Goal: Information Seeking & Learning: Check status

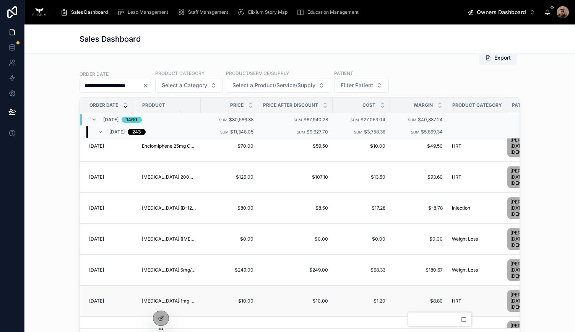
scroll to position [450, 0]
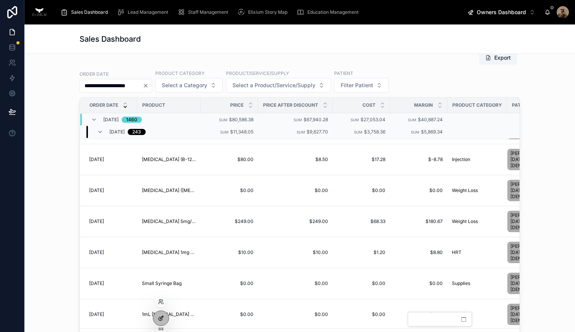
click at [159, 317] on icon at bounding box center [160, 318] width 3 height 3
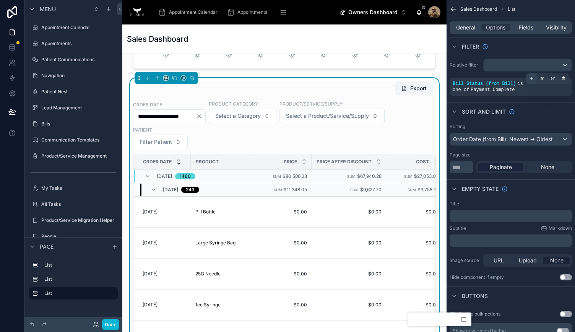
scroll to position [307, 0]
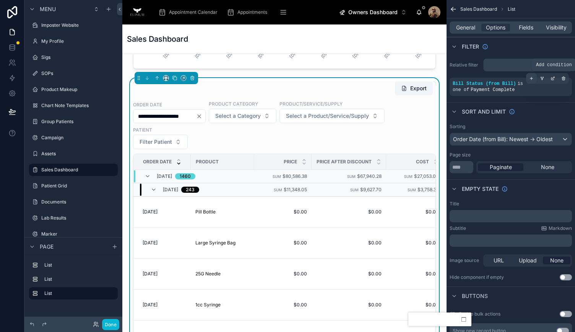
click at [531, 77] on icon "scrollable content" at bounding box center [531, 78] width 0 height 3
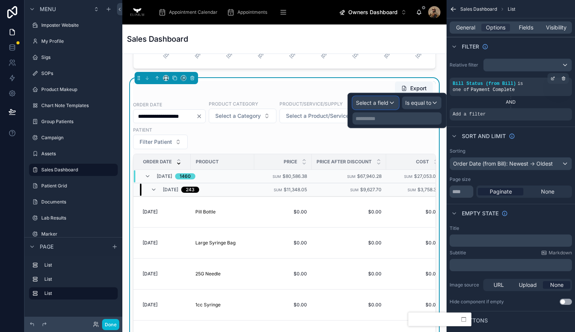
click at [387, 105] on span "Select a field" at bounding box center [372, 103] width 32 height 8
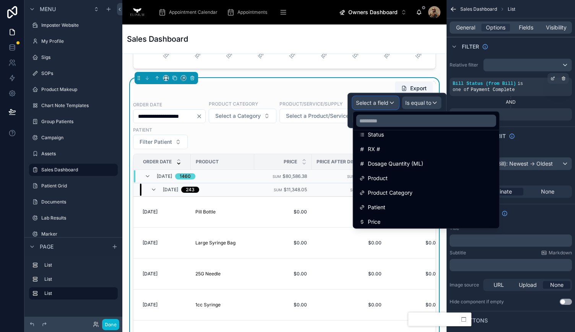
scroll to position [134, 0]
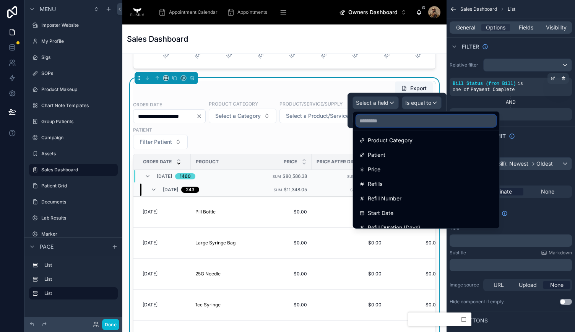
click at [379, 120] on input "text" at bounding box center [426, 121] width 140 height 12
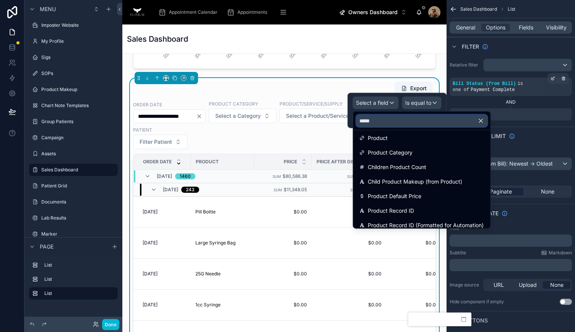
scroll to position [0, 0]
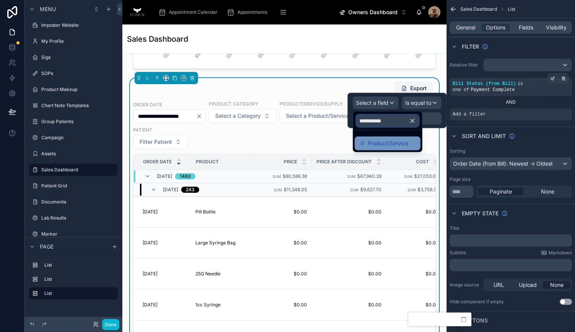
type input "**********"
click at [388, 142] on span "Product/Service" at bounding box center [387, 143] width 40 height 9
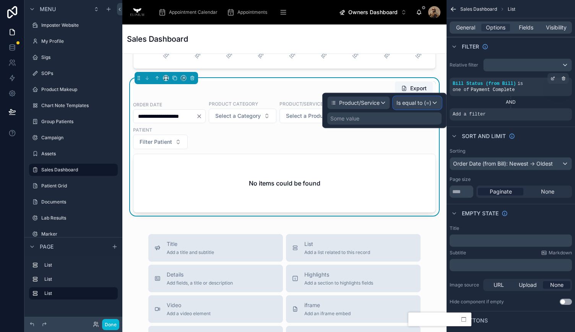
click at [417, 100] on span "Is equal to (=)" at bounding box center [413, 103] width 35 height 8
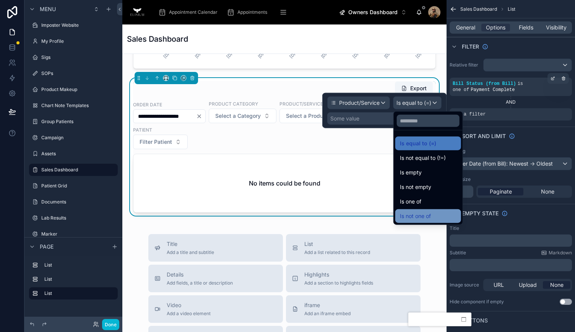
click at [422, 213] on span "Is not one of" at bounding box center [415, 215] width 31 height 9
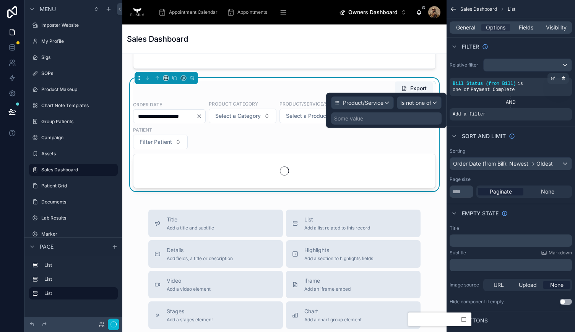
click at [356, 119] on div "Some value" at bounding box center [348, 119] width 29 height 8
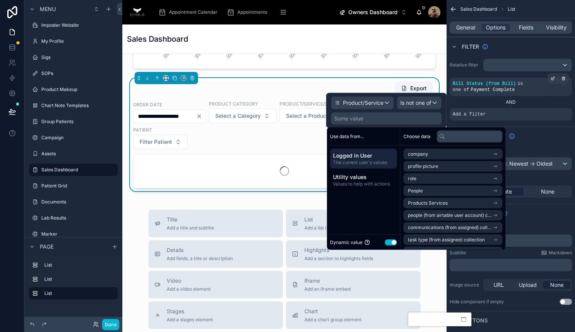
click at [361, 118] on div "Some value" at bounding box center [348, 119] width 29 height 8
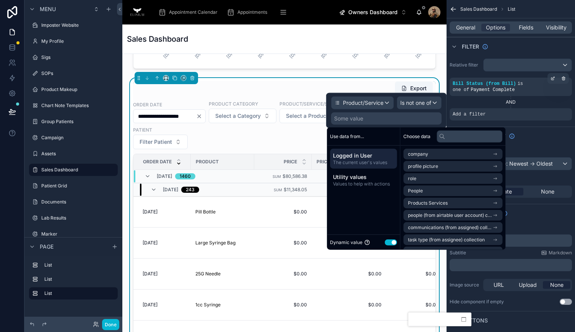
click at [392, 242] on button "Use setting" at bounding box center [390, 242] width 12 height 6
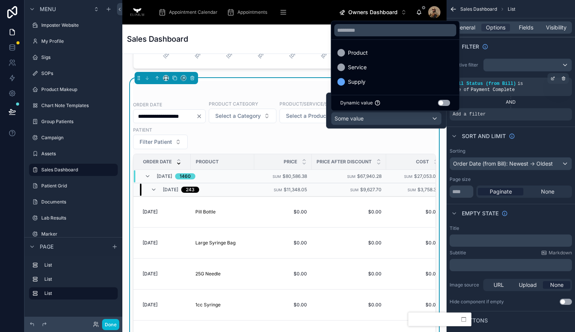
drag, startPoint x: 363, startPoint y: 84, endPoint x: 522, endPoint y: 167, distance: 179.1
click at [363, 84] on span "Supply" at bounding box center [357, 81] width 18 height 9
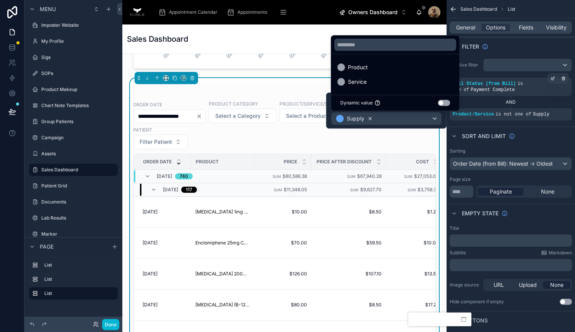
click at [370, 117] on icon at bounding box center [369, 118] width 5 height 5
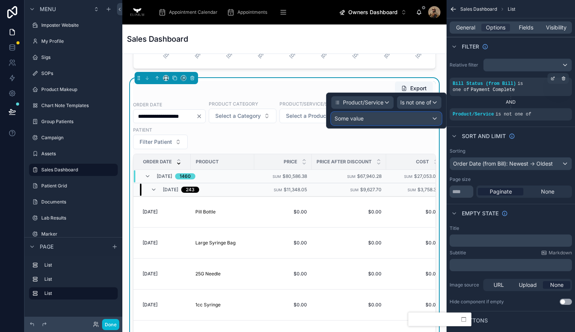
click at [392, 119] on div "Some value" at bounding box center [386, 118] width 110 height 12
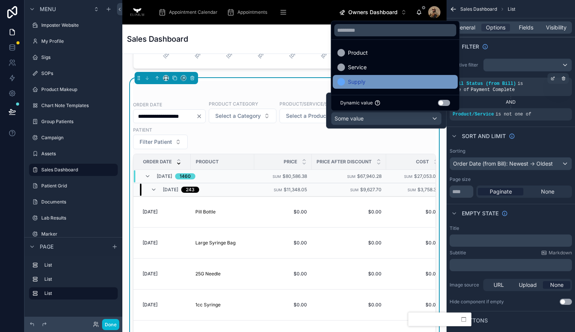
click at [354, 84] on span "Supply" at bounding box center [357, 81] width 18 height 9
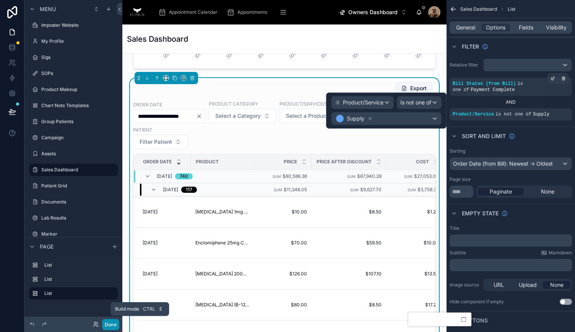
click at [109, 325] on button "Done" at bounding box center [110, 324] width 17 height 11
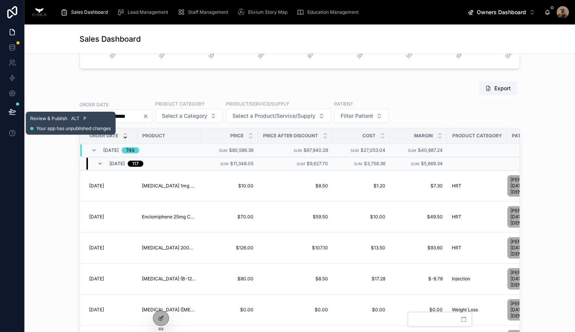
click at [11, 113] on icon at bounding box center [12, 111] width 6 height 4
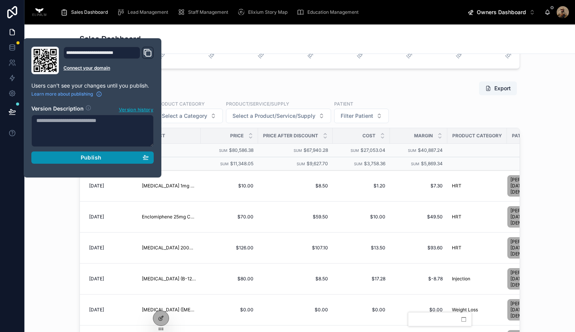
click at [64, 155] on div "Publish" at bounding box center [92, 157] width 112 height 7
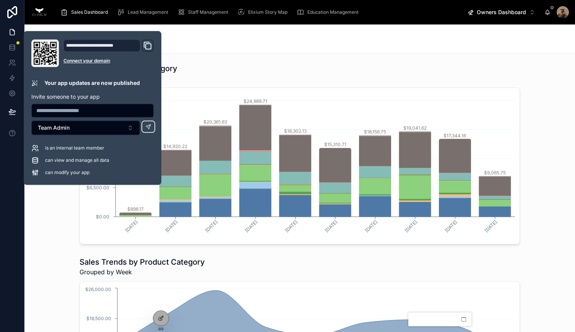
click at [528, 161] on div "Sales by Product Category Grouped by Week [DATE] [DATE] [DATE] [DATE] [DATE] [D…" at bounding box center [300, 153] width 538 height 187
click at [502, 9] on span "Owners Dashboard" at bounding box center [500, 12] width 49 height 8
click at [547, 12] on icon at bounding box center [547, 12] width 6 height 6
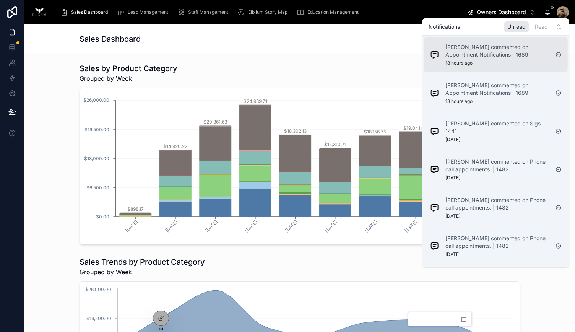
click at [521, 64] on div "[PERSON_NAME] commented on Appointment Notifications | 1689 18 hours ago" at bounding box center [497, 54] width 104 height 23
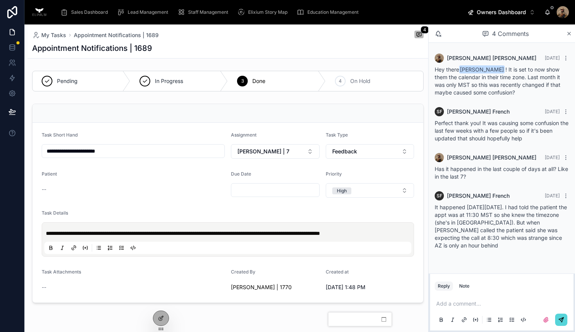
drag, startPoint x: 452, startPoint y: 319, endPoint x: 372, endPoint y: 320, distance: 79.8
click at [372, 320] on header "Current Call View Calls 𓅓THE HOOT" at bounding box center [359, 319] width 63 height 14
click at [477, 304] on p at bounding box center [503, 303] width 134 height 8
click at [561, 320] on icon at bounding box center [561, 319] width 6 height 6
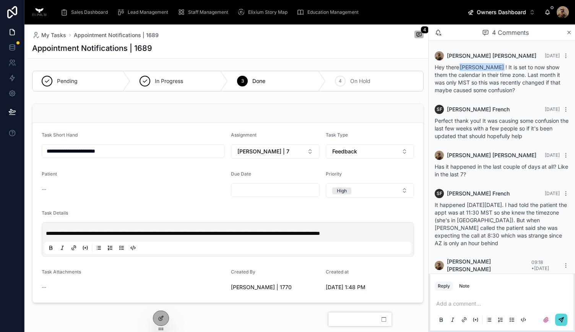
scroll to position [16, 0]
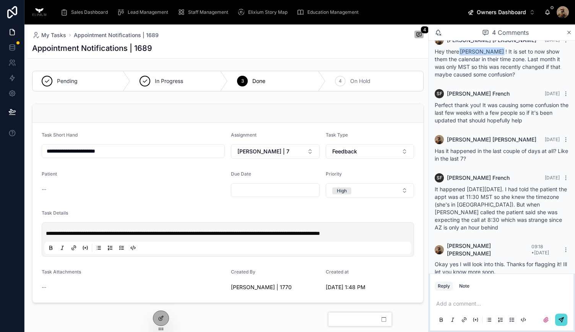
click at [511, 15] on span "Owners Dashboard" at bounding box center [500, 12] width 49 height 8
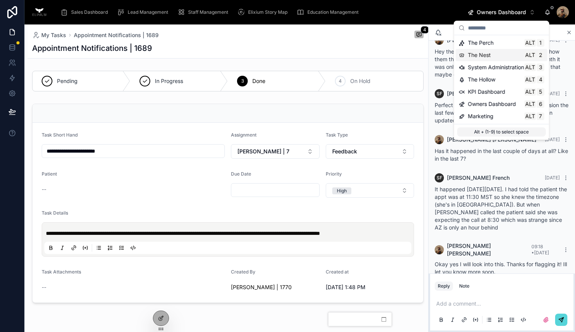
click at [500, 56] on div "The Nest Alt 2" at bounding box center [501, 55] width 86 height 8
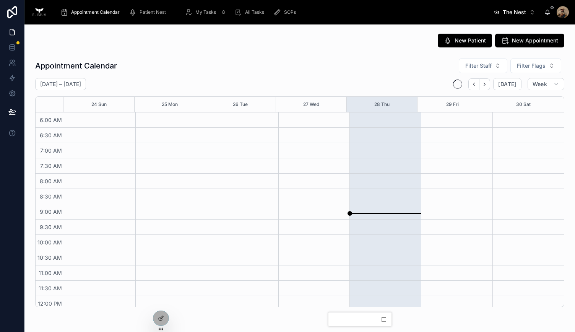
scroll to position [183, 0]
click at [206, 15] on span "My Tasks" at bounding box center [205, 12] width 21 height 6
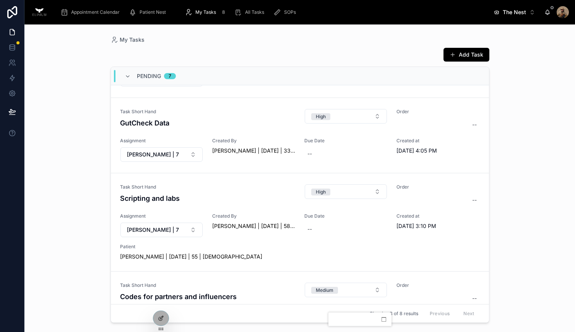
scroll to position [395, 0]
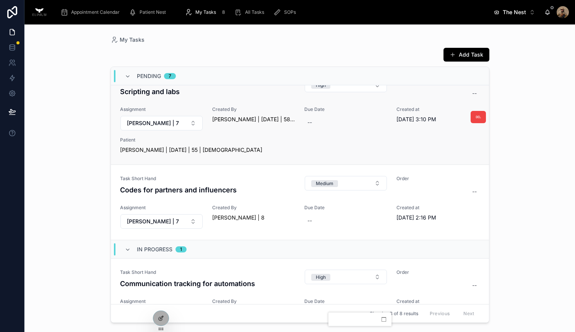
click at [246, 141] on div "Patient [PERSON_NAME] | [DATE] | 55 | [DEMOGRAPHIC_DATA]" at bounding box center [299, 145] width 359 height 17
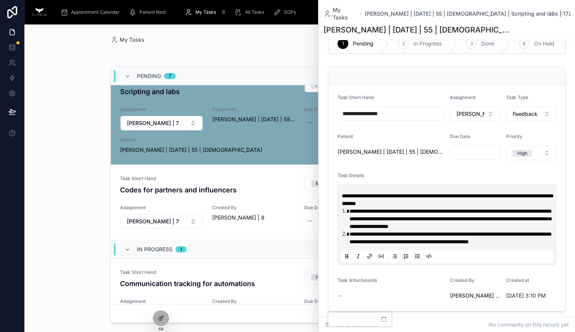
scroll to position [70, 0]
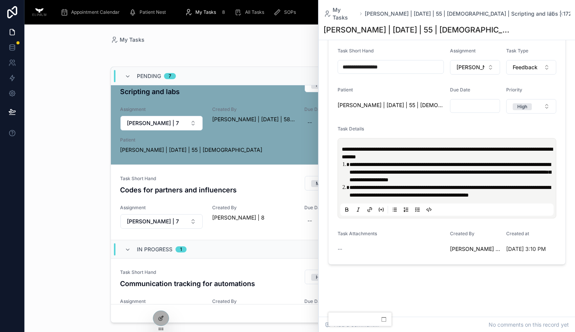
click at [73, 13] on span "Appointment Calendar" at bounding box center [95, 12] width 49 height 6
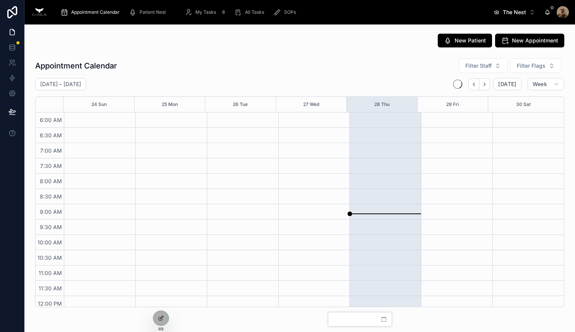
scroll to position [183, 0]
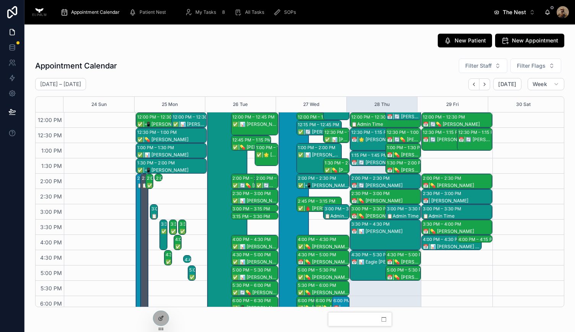
click at [144, 14] on span "Patient Nest" at bounding box center [152, 12] width 26 height 6
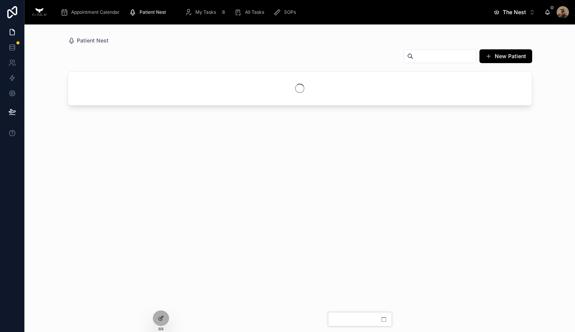
click at [444, 55] on input "text" at bounding box center [444, 56] width 63 height 11
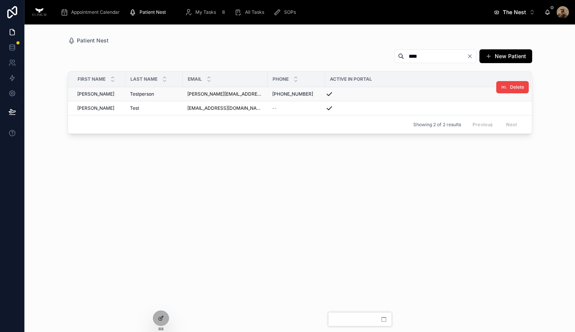
type input "****"
click at [147, 95] on span "Testperson" at bounding box center [142, 94] width 24 height 6
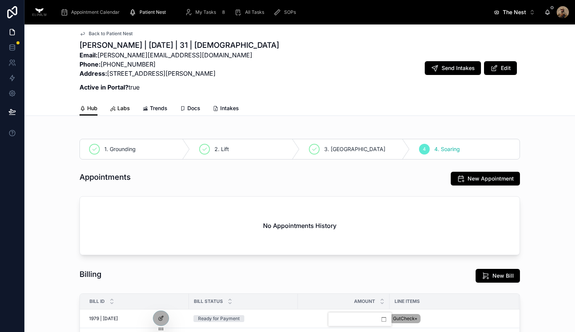
click at [118, 104] on link "Labs" at bounding box center [120, 108] width 20 height 15
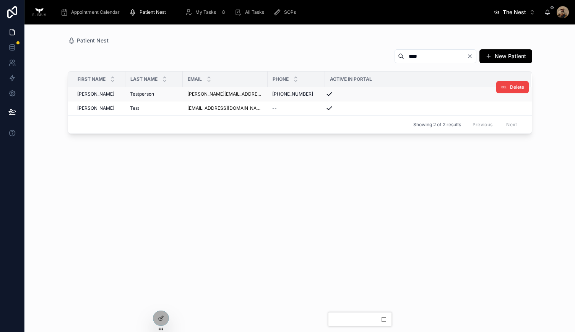
click at [147, 91] on span "Testperson" at bounding box center [142, 94] width 24 height 6
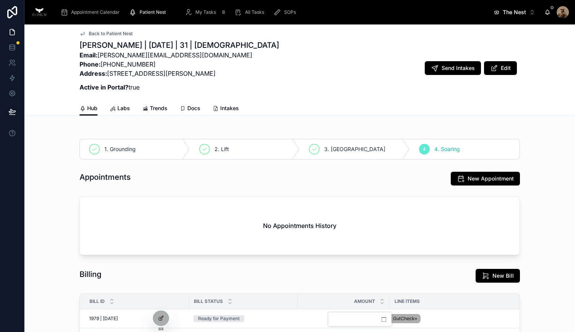
click at [117, 109] on span "Labs" at bounding box center [123, 108] width 13 height 8
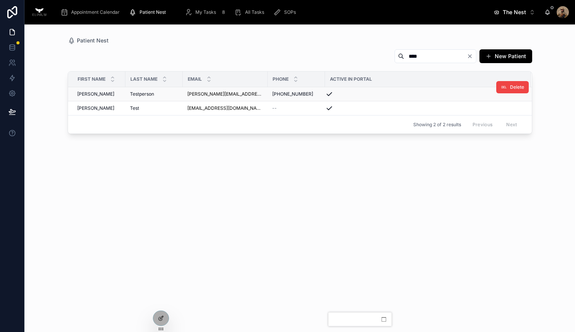
click at [108, 93] on div "[PERSON_NAME]" at bounding box center [99, 94] width 44 height 6
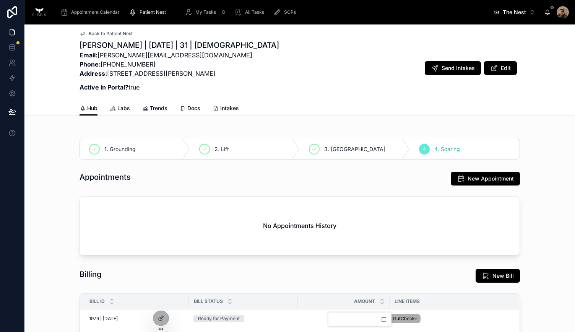
click at [117, 110] on span "Labs" at bounding box center [123, 108] width 13 height 8
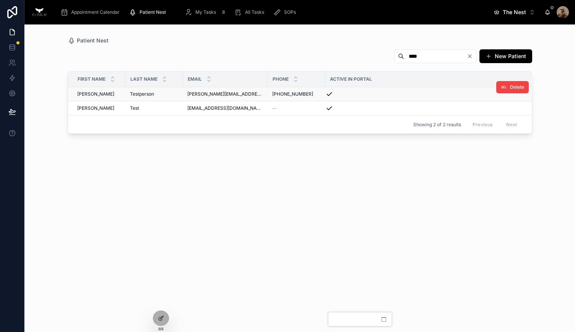
click at [108, 89] on td "[PERSON_NAME]" at bounding box center [96, 94] width 57 height 14
click at [105, 95] on div "[PERSON_NAME]" at bounding box center [99, 94] width 44 height 6
